Goal: Information Seeking & Learning: Learn about a topic

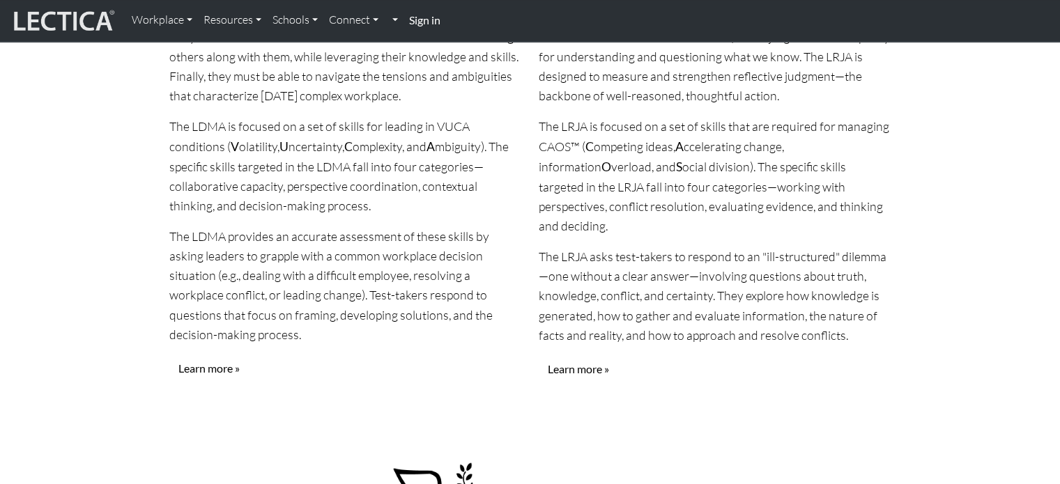
scroll to position [1463, 0]
click at [216, 354] on link "Learn more »" at bounding box center [208, 367] width 79 height 26
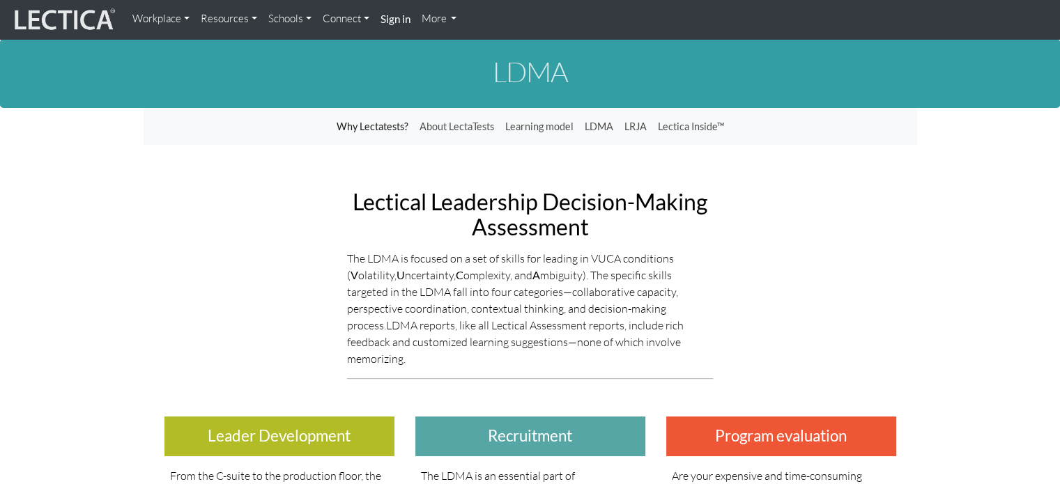
click at [442, 22] on link "More" at bounding box center [439, 19] width 47 height 27
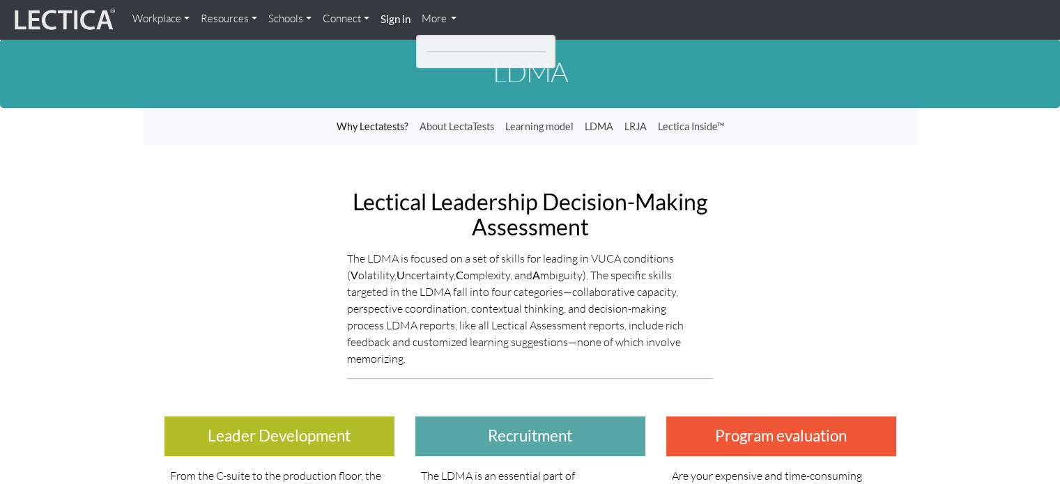
click at [82, 17] on img at bounding box center [63, 19] width 104 height 26
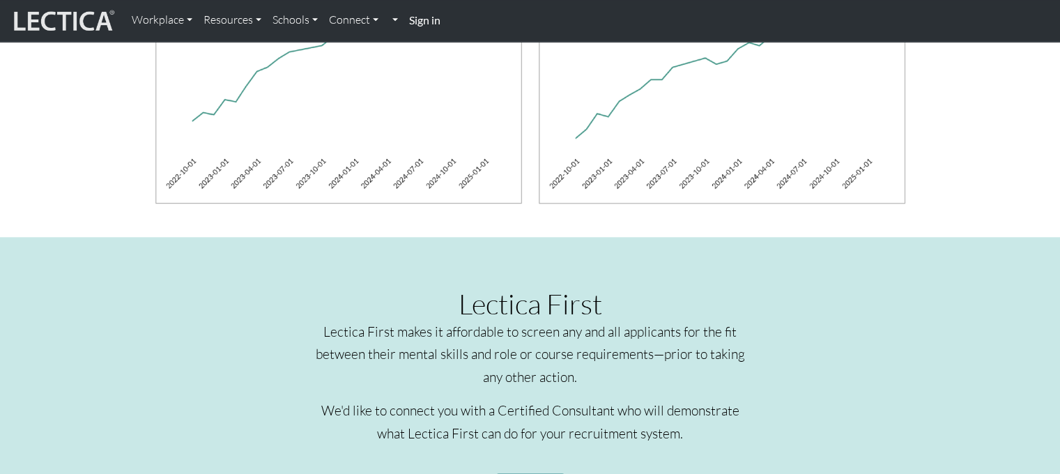
scroll to position [1602, 0]
